Goal: Task Accomplishment & Management: Manage account settings

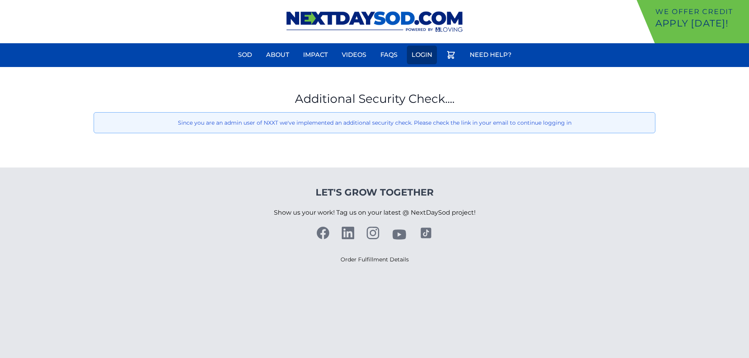
click at [415, 52] on link "Login" at bounding box center [422, 55] width 30 height 19
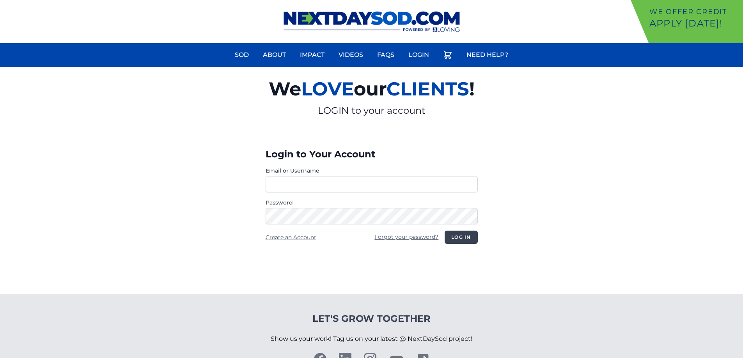
type input "**********"
click at [463, 236] on button "Log in" at bounding box center [460, 237] width 33 height 13
